Goal: Entertainment & Leisure: Consume media (video, audio)

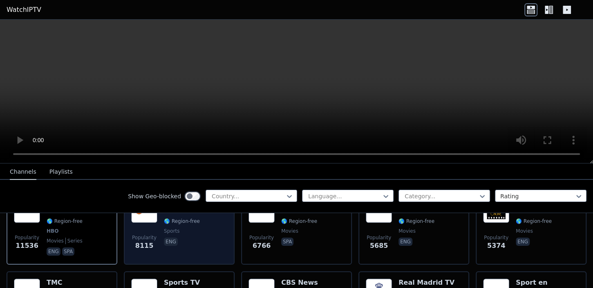
scroll to position [189, 0]
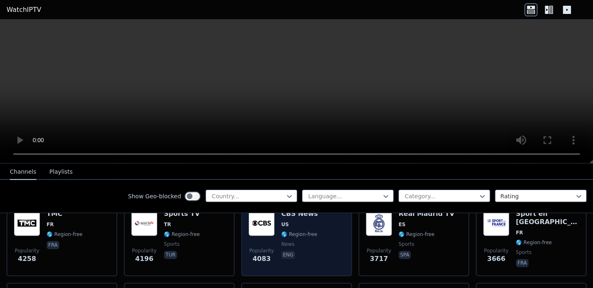
click at [265, 219] on img at bounding box center [262, 222] width 26 height 26
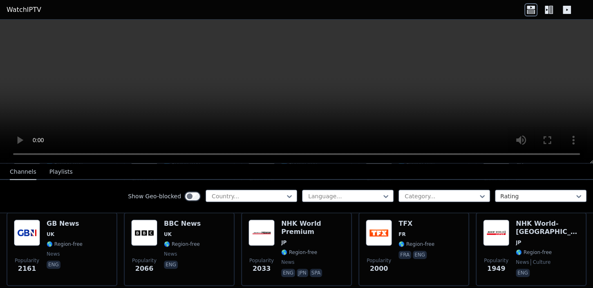
scroll to position [492, 0]
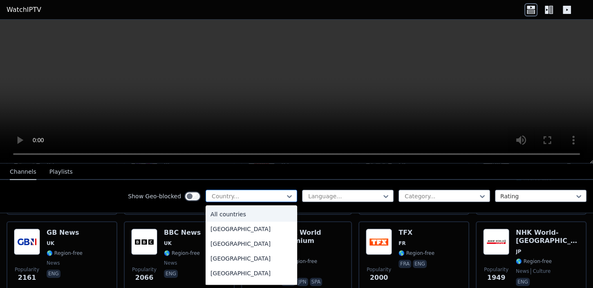
click at [239, 196] on div at bounding box center [248, 196] width 74 height 8
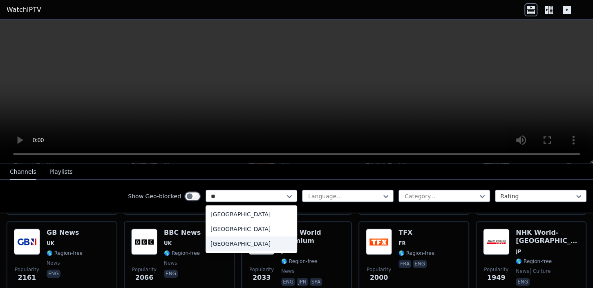
scroll to position [0, 0]
type input "***"
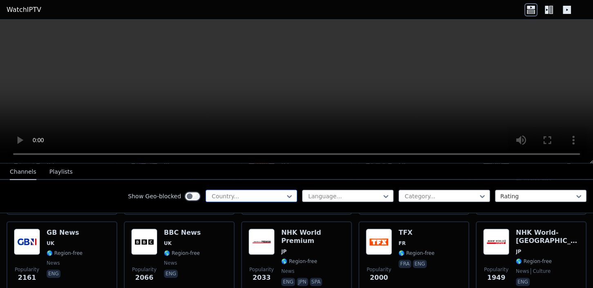
drag, startPoint x: 228, startPoint y: 193, endPoint x: 203, endPoint y: 194, distance: 24.5
click at [211, 194] on div at bounding box center [248, 196] width 74 height 8
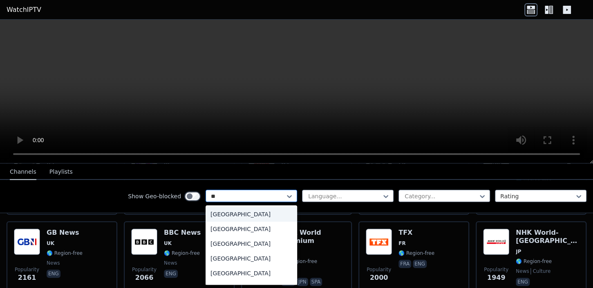
type input "***"
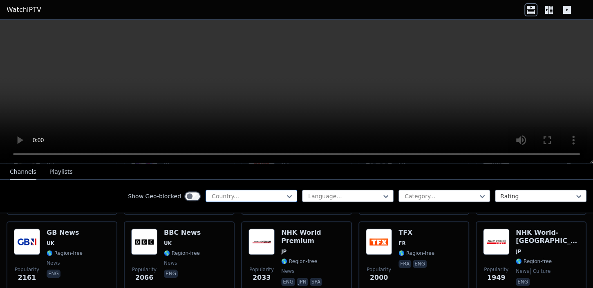
click at [181, 191] on div "Show Geo-blocked Country..." at bounding box center [212, 195] width 169 height 13
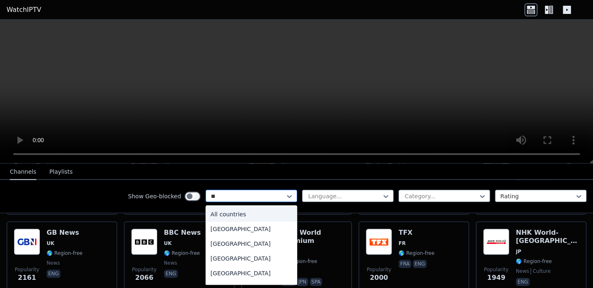
type input "***"
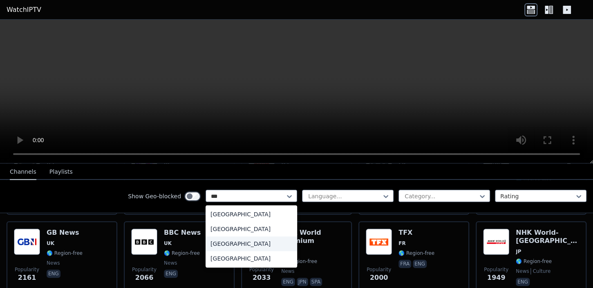
click at [247, 246] on div "[GEOGRAPHIC_DATA]" at bounding box center [252, 243] width 92 height 15
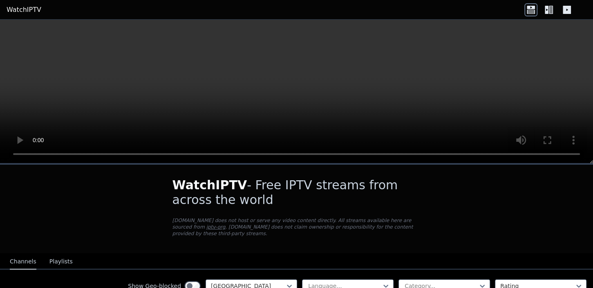
scroll to position [68, 0]
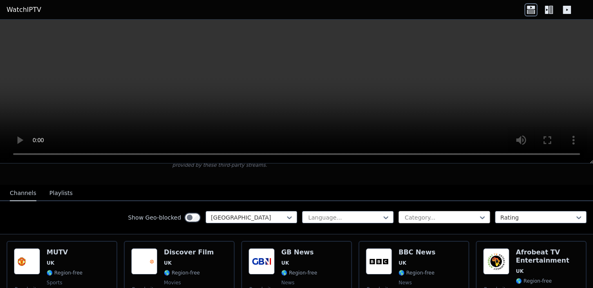
click at [437, 213] on div at bounding box center [441, 217] width 74 height 8
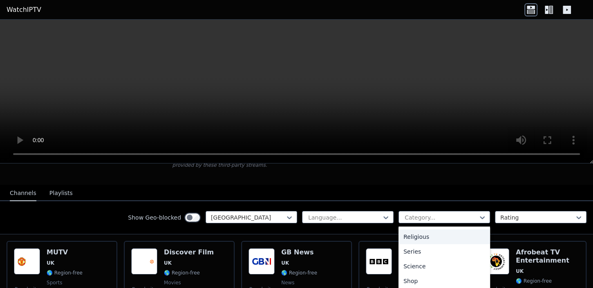
scroll to position [326, 0]
click at [404, 256] on div "Sports" at bounding box center [445, 263] width 92 height 15
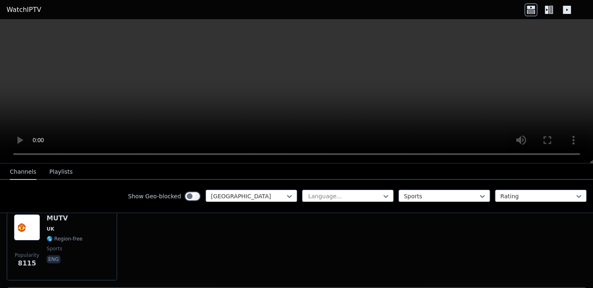
scroll to position [70, 0]
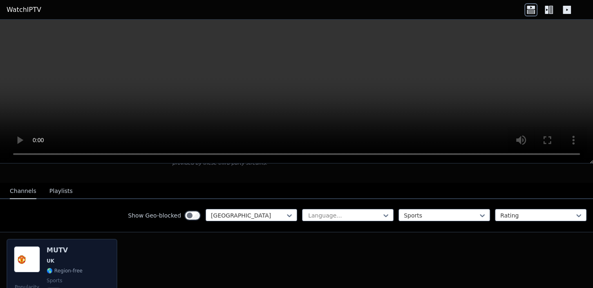
click at [36, 247] on img at bounding box center [27, 259] width 26 height 26
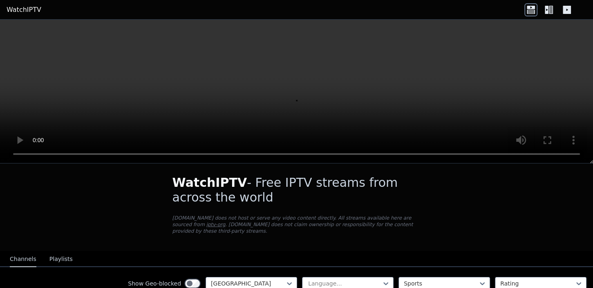
scroll to position [0, 0]
